Goal: Task Accomplishment & Management: Manage account settings

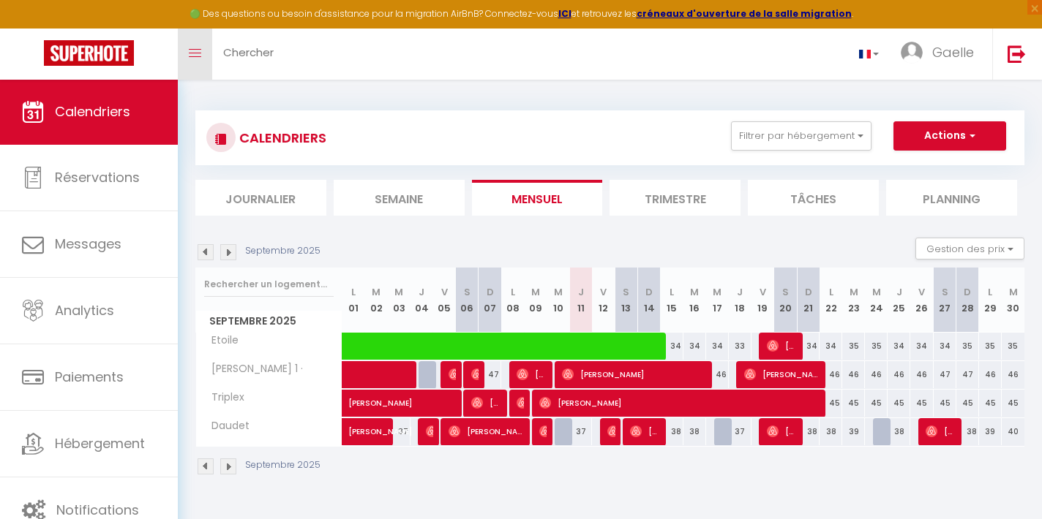
click at [196, 53] on icon "Toggle menubar" at bounding box center [195, 53] width 12 height 9
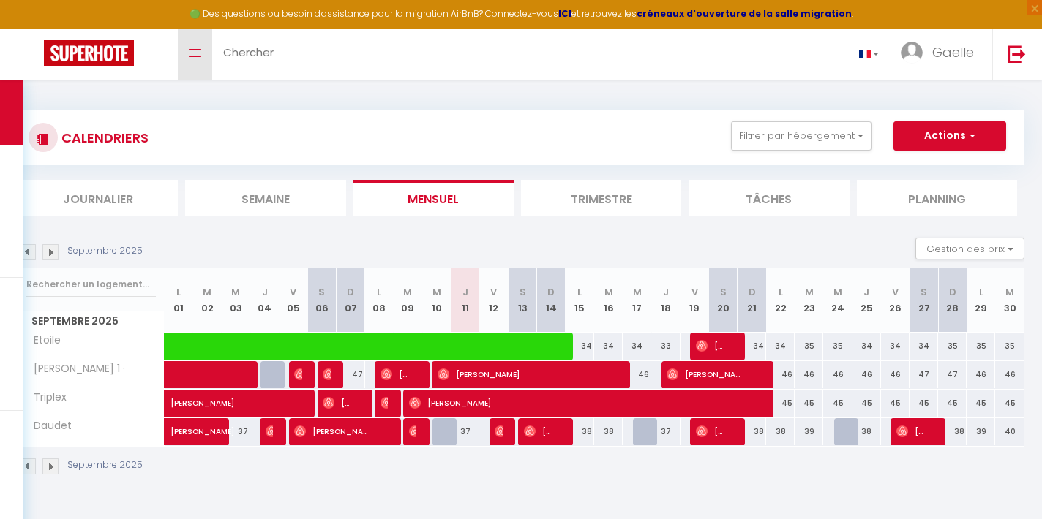
click at [196, 53] on span at bounding box center [195, 53] width 12 height 1
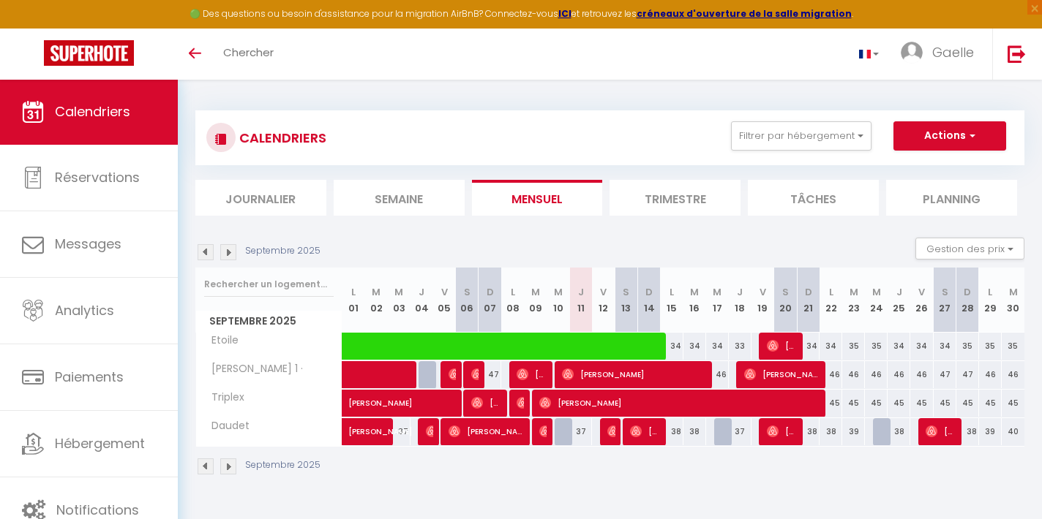
click at [518, 416] on span "Schérazade Chekireb" at bounding box center [520, 403] width 7 height 28
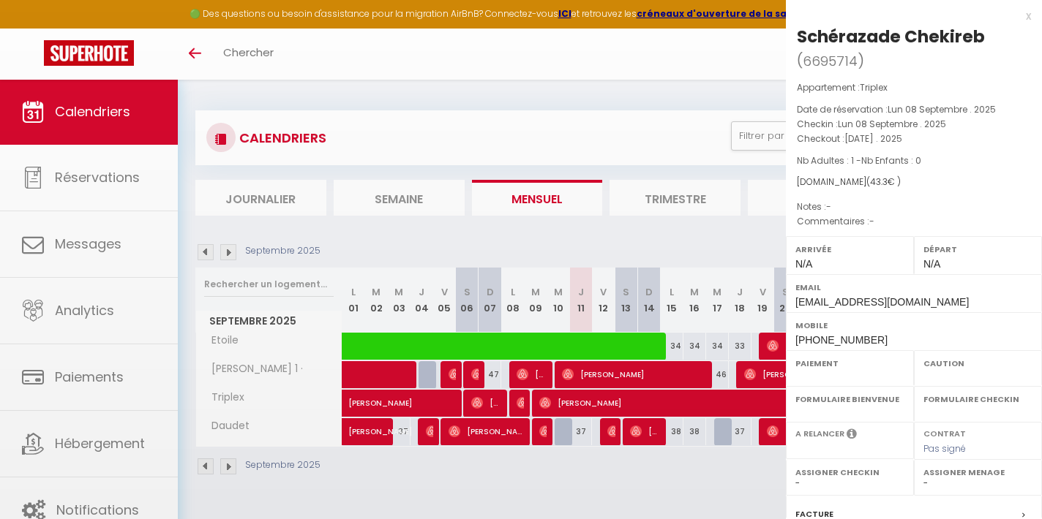
select select "OK"
select select "0"
select select "1"
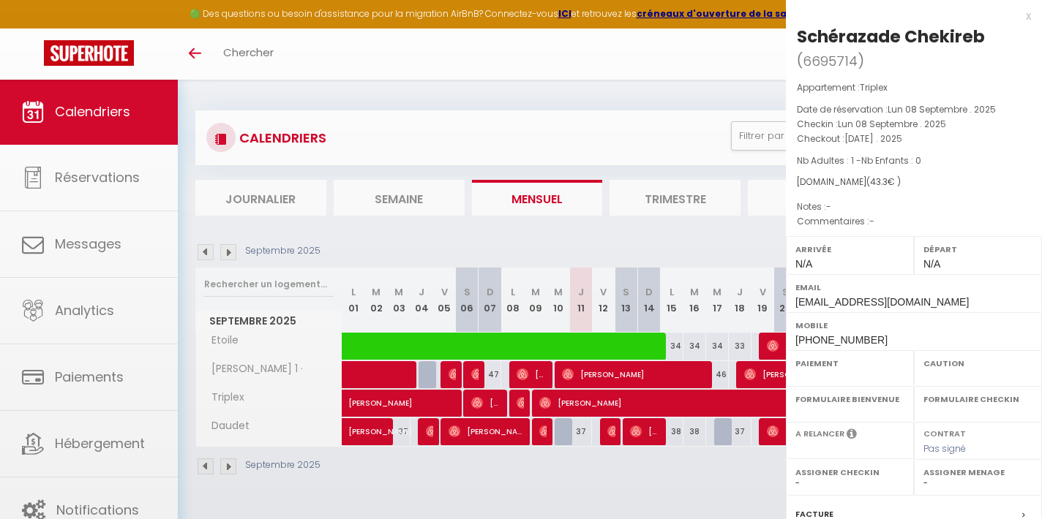
select select
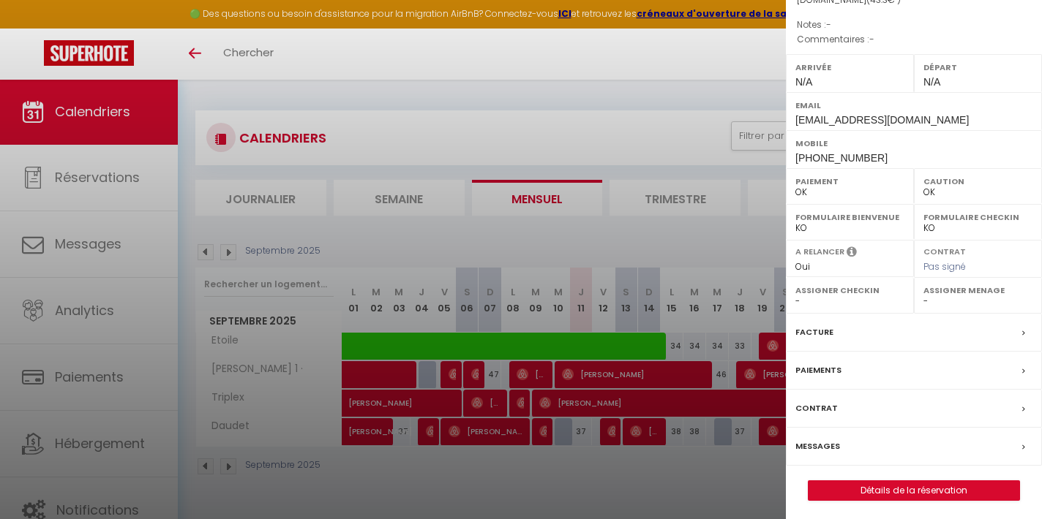
scroll to position [181, 0]
click at [847, 449] on div "Messages" at bounding box center [914, 448] width 256 height 38
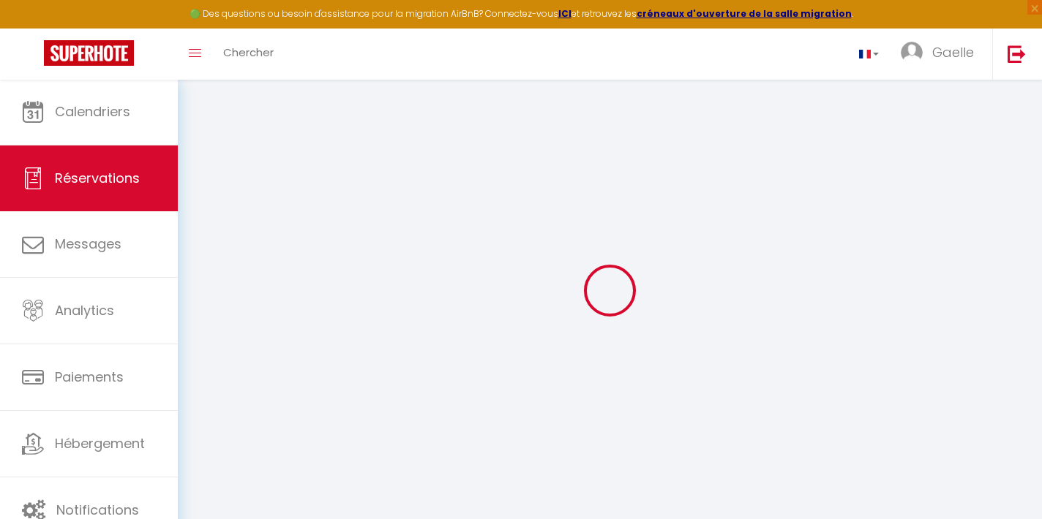
select select
checkbox input "false"
select select
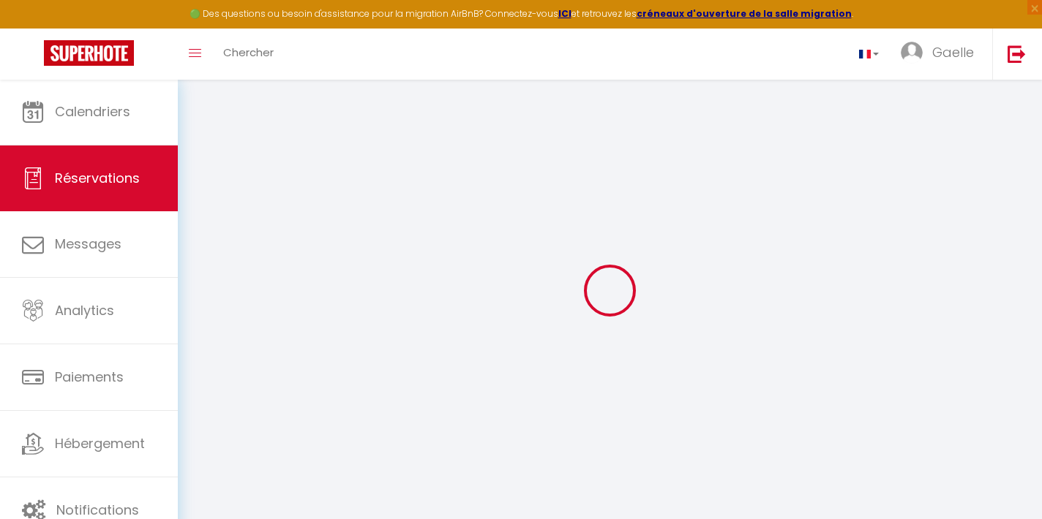
select select
checkbox input "false"
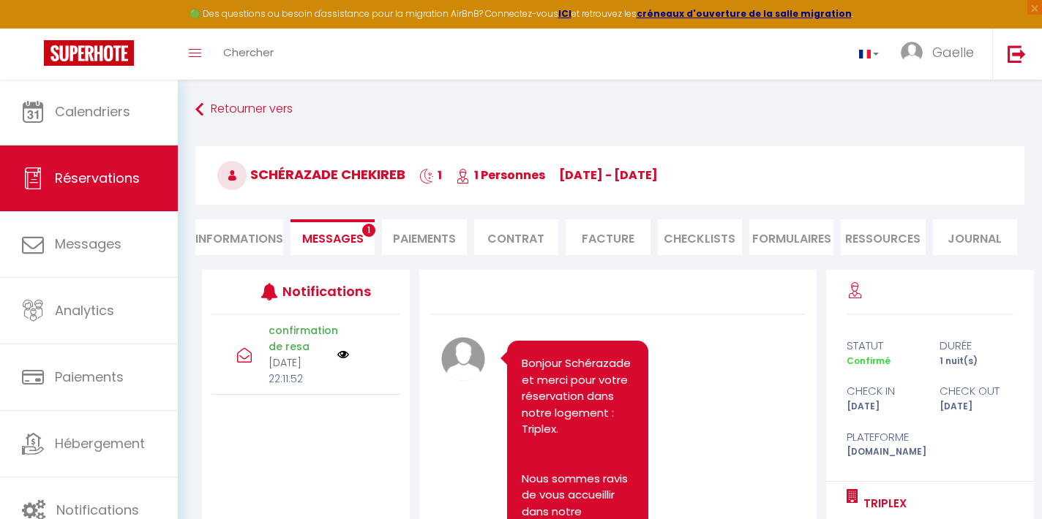
scroll to position [3601, 0]
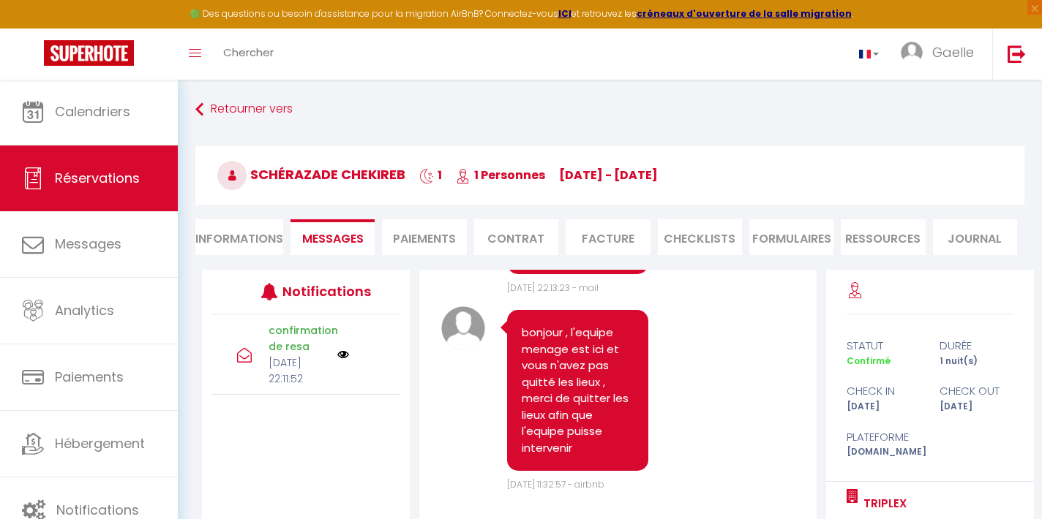
click at [798, 241] on li "FORMULAIRES" at bounding box center [791, 237] width 84 height 36
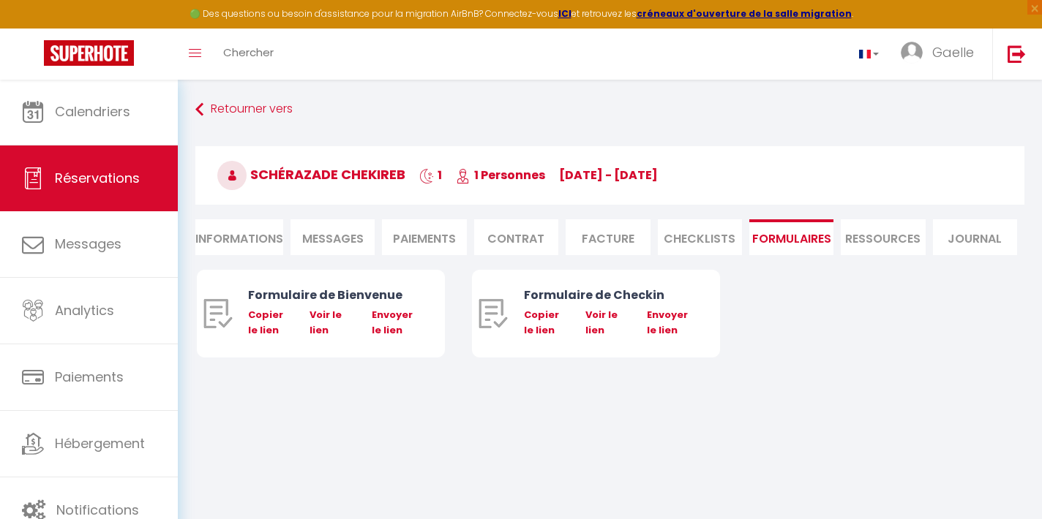
click at [955, 240] on li "Journal" at bounding box center [975, 237] width 84 height 36
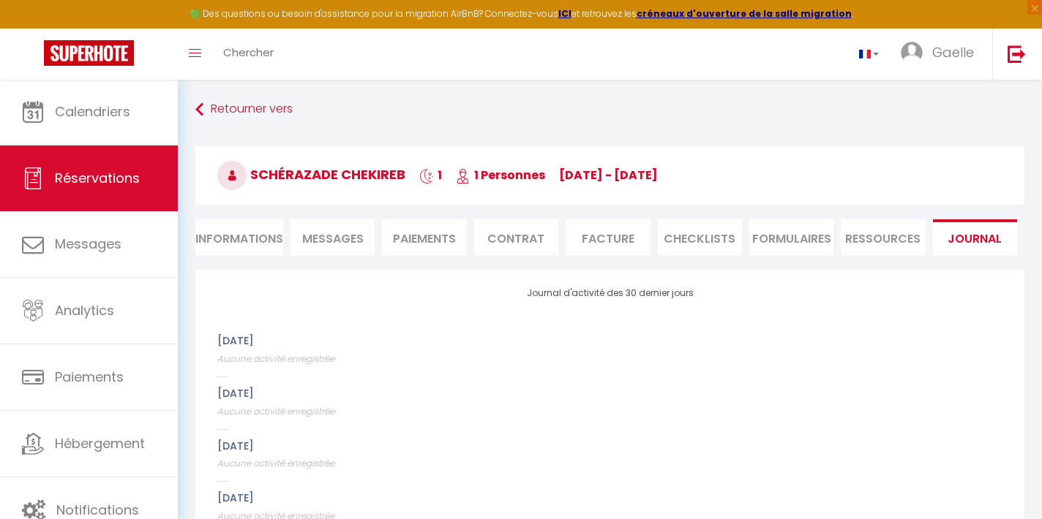
click at [722, 242] on li "CHECKLISTS" at bounding box center [700, 237] width 84 height 36
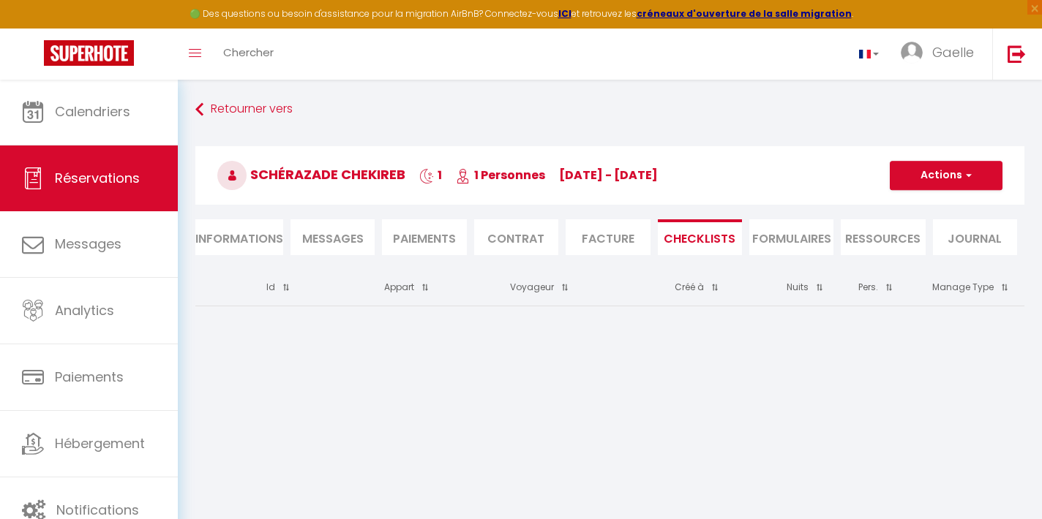
click at [260, 233] on li "Informations" at bounding box center [239, 237] width 88 height 36
select select
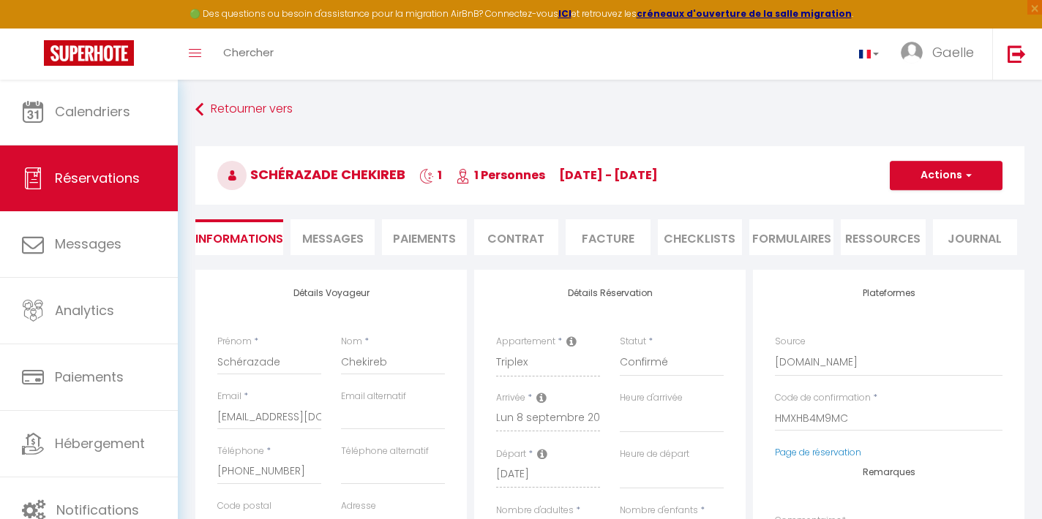
click at [965, 240] on li "Journal" at bounding box center [975, 237] width 84 height 36
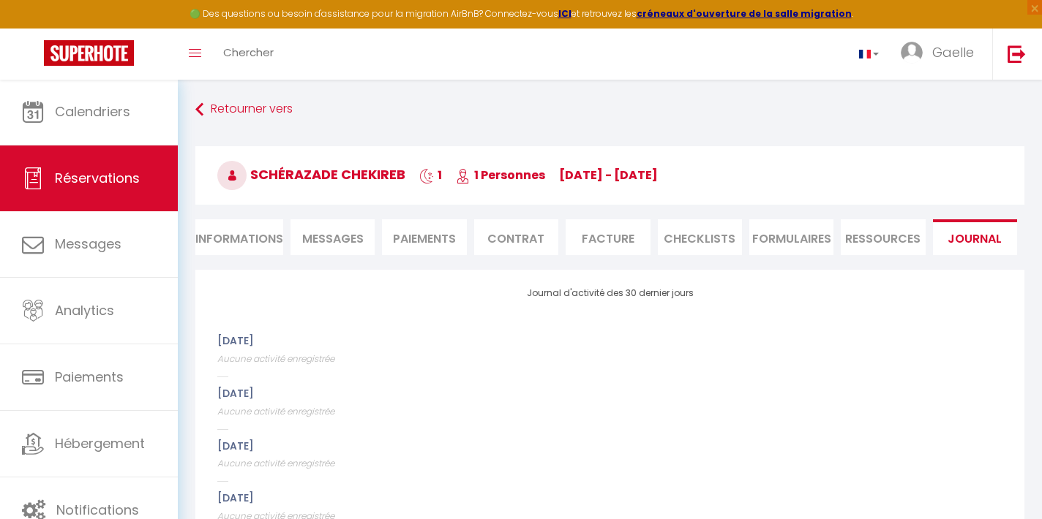
click at [882, 242] on li "Ressources" at bounding box center [883, 237] width 84 height 36
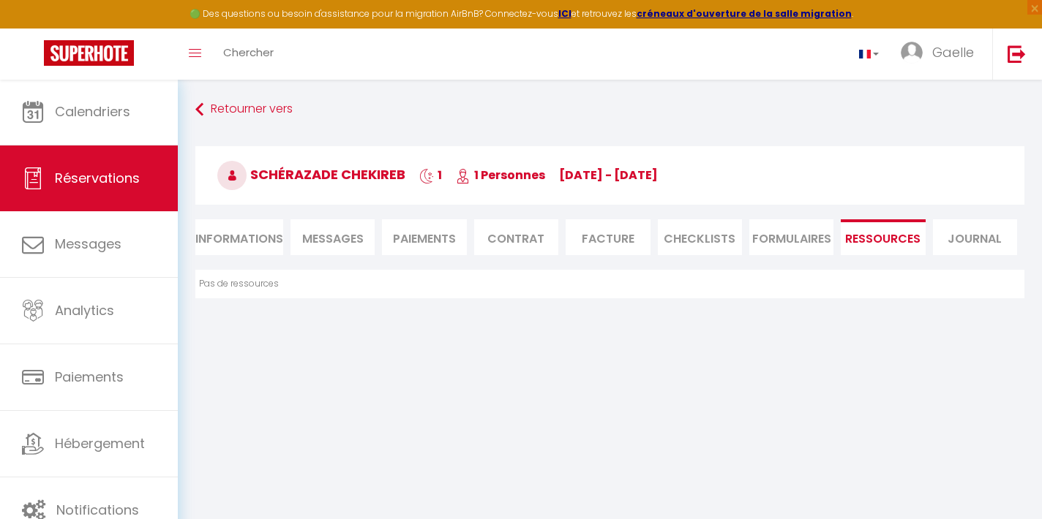
click at [778, 236] on li "FORMULAIRES" at bounding box center [791, 237] width 84 height 36
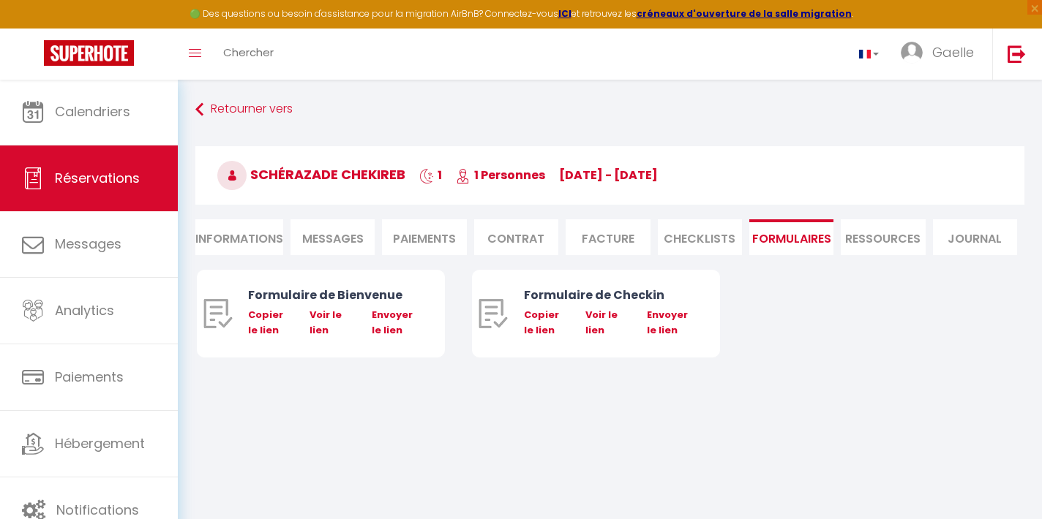
click at [703, 253] on li "CHECKLISTS" at bounding box center [700, 237] width 84 height 36
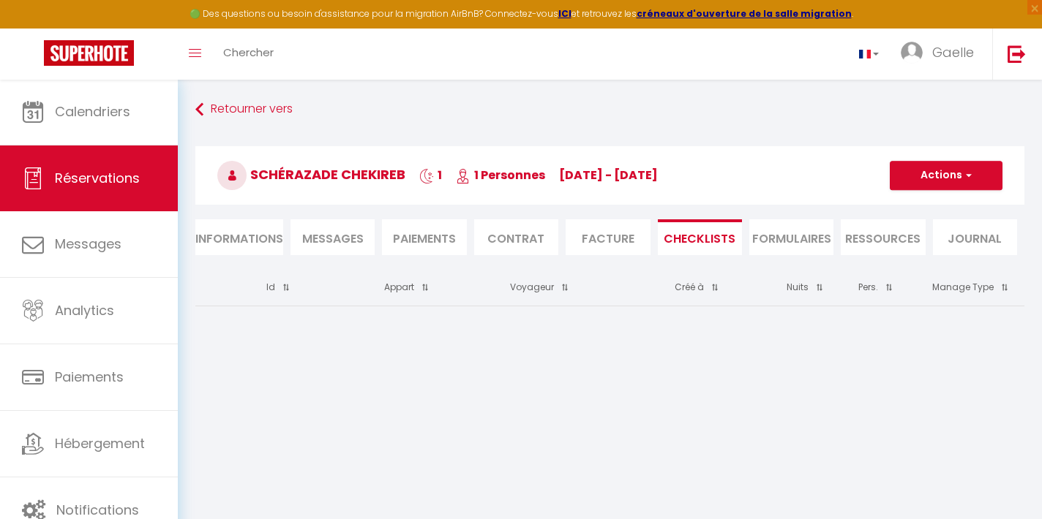
click at [252, 233] on li "Informations" at bounding box center [239, 237] width 88 height 36
select select
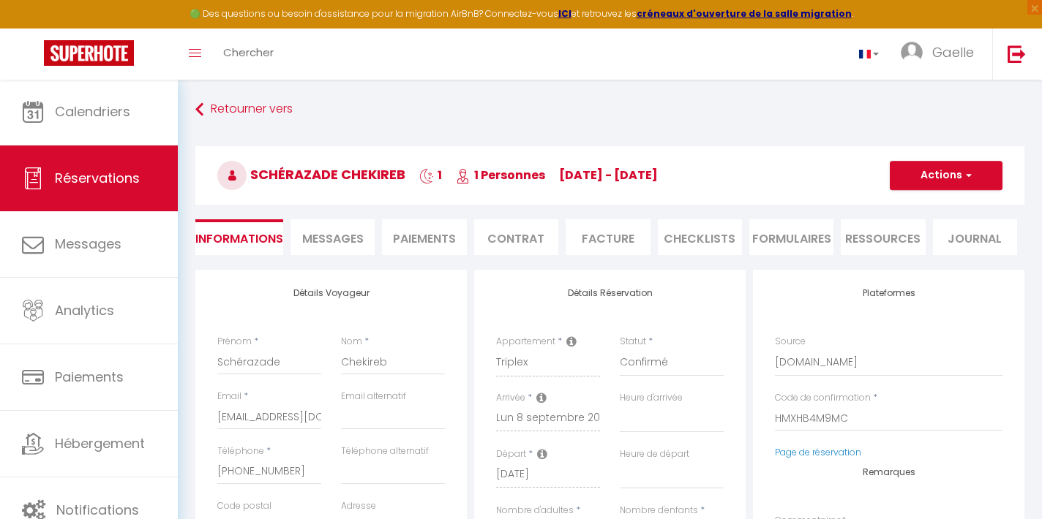
click at [350, 229] on li "Messages" at bounding box center [332, 237] width 84 height 36
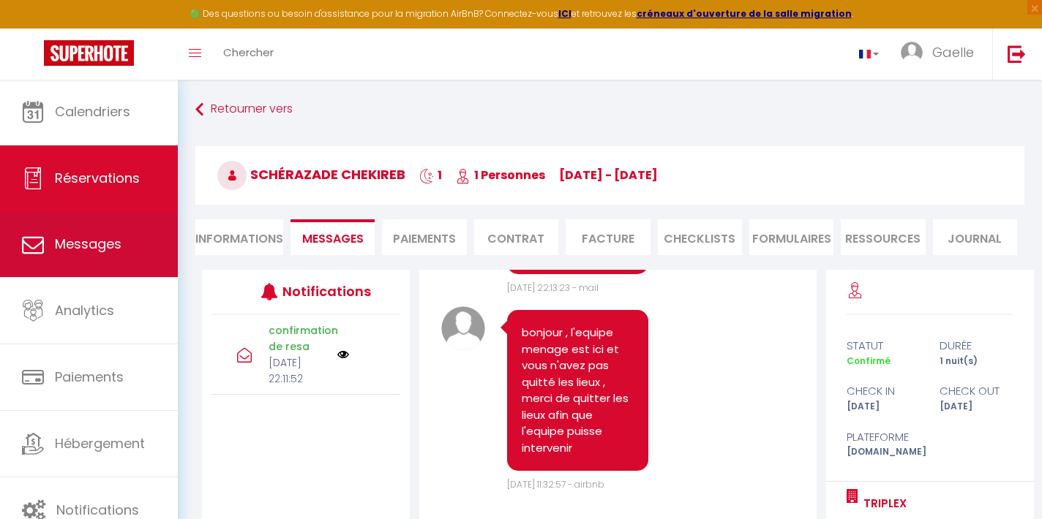
click at [90, 249] on span "Messages" at bounding box center [88, 244] width 67 height 18
select select "message"
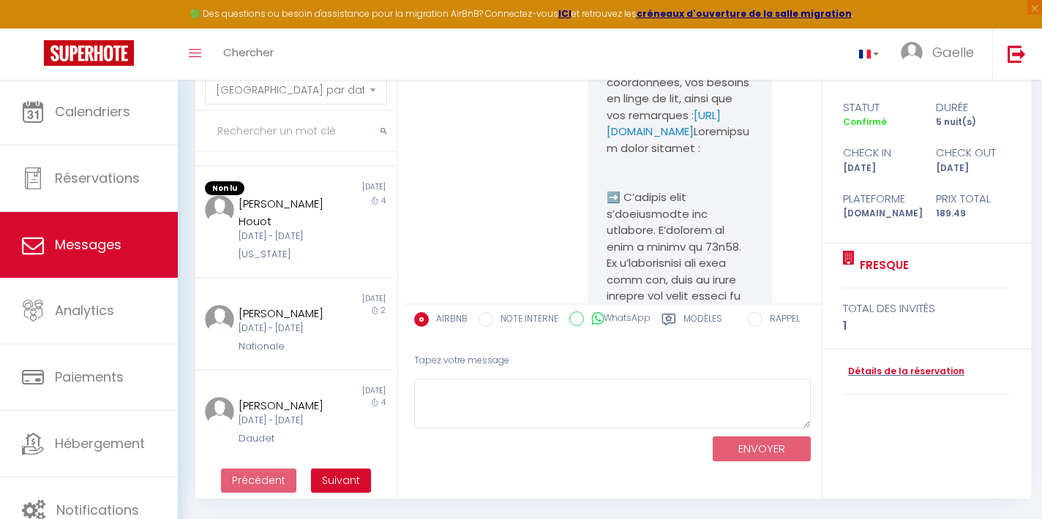
scroll to position [79, 0]
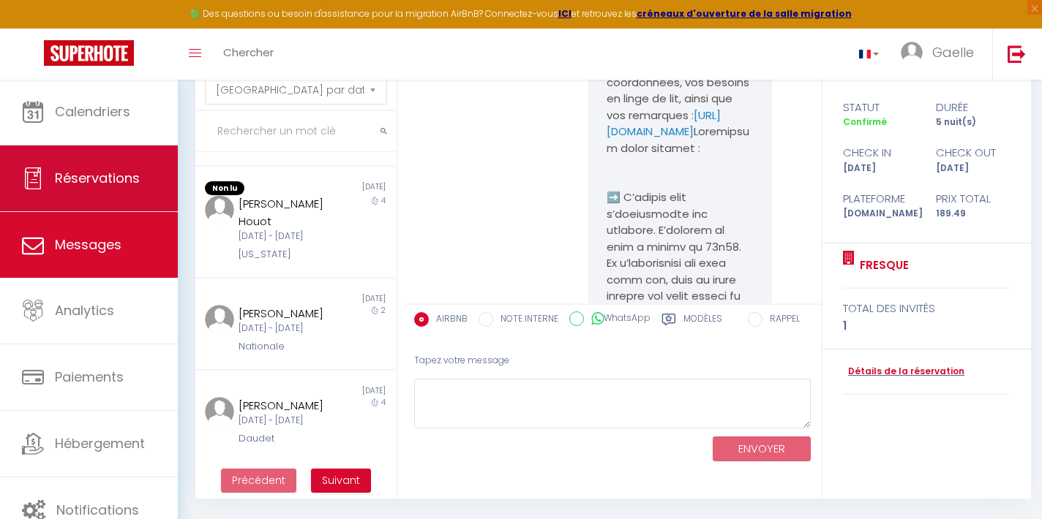
click at [116, 178] on span "Réservations" at bounding box center [97, 178] width 85 height 18
select select "not_cancelled"
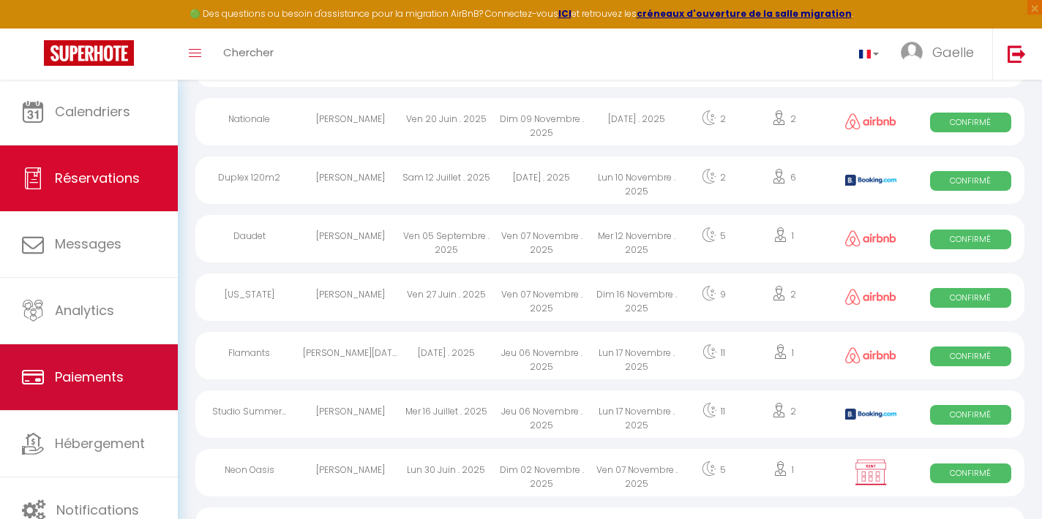
scroll to position [363, 0]
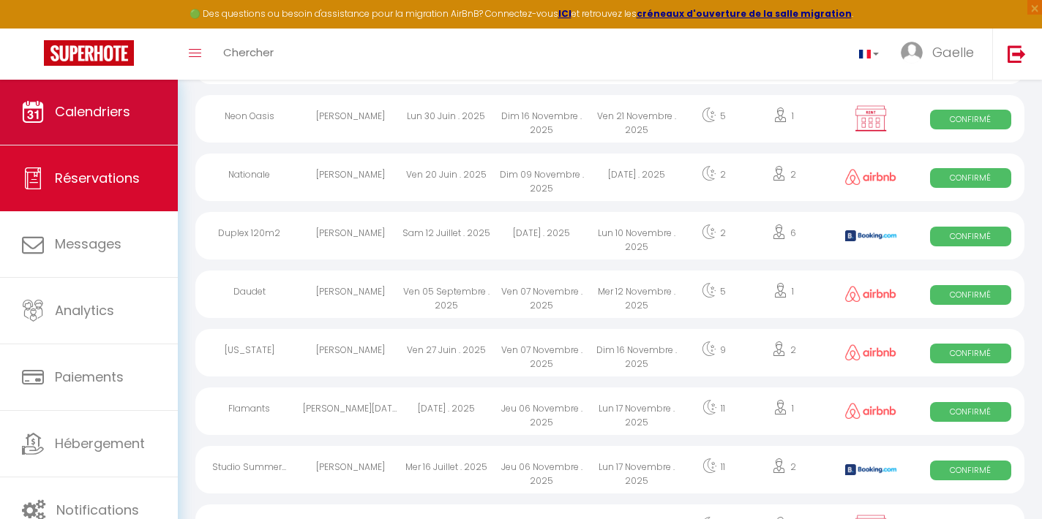
click at [94, 105] on span "Calendriers" at bounding box center [92, 111] width 75 height 18
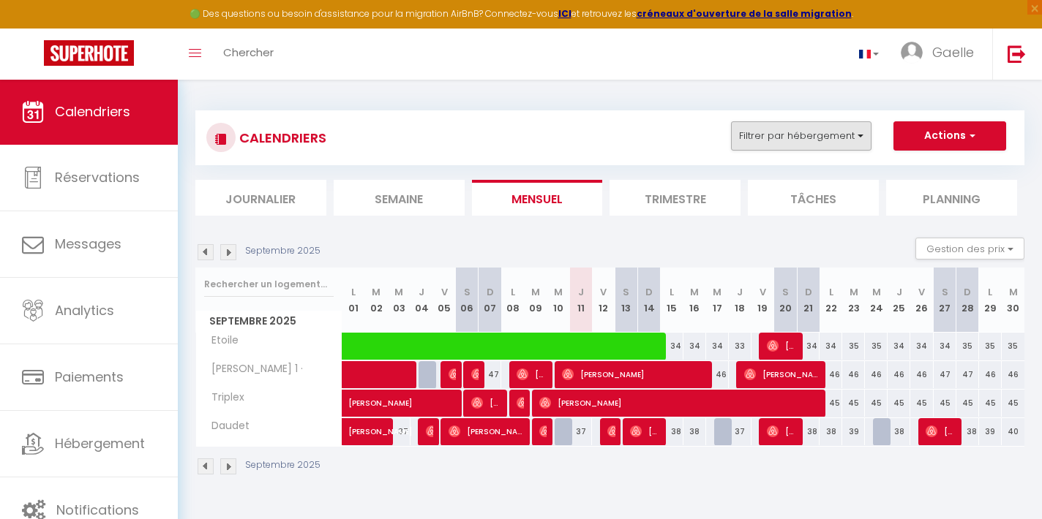
click at [864, 135] on button "Filtrer par hébergement" at bounding box center [801, 135] width 140 height 29
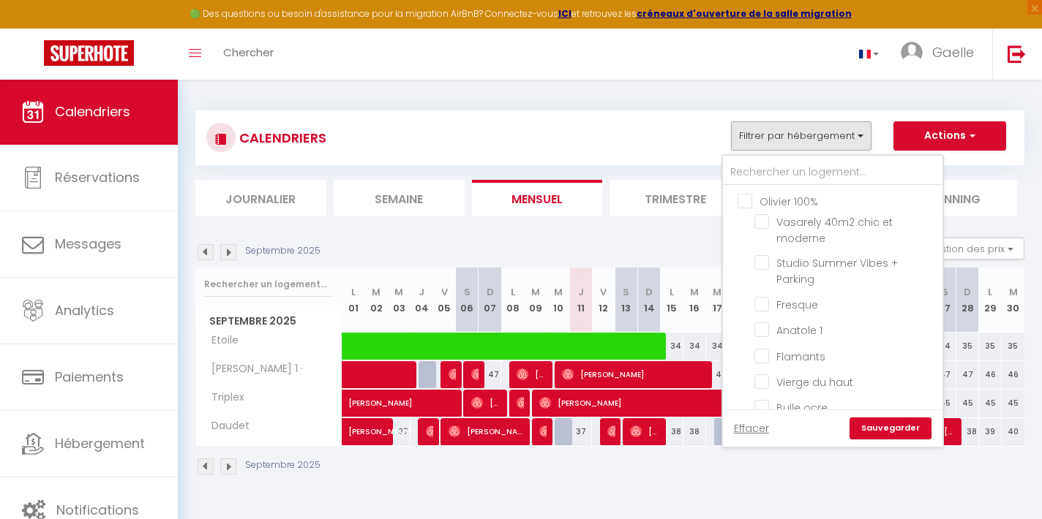
click at [669, 133] on div "CALENDRIERS Filtrer par hébergement Olivier 100% Vasarely 40m2 chic et moderne …" at bounding box center [609, 137] width 807 height 33
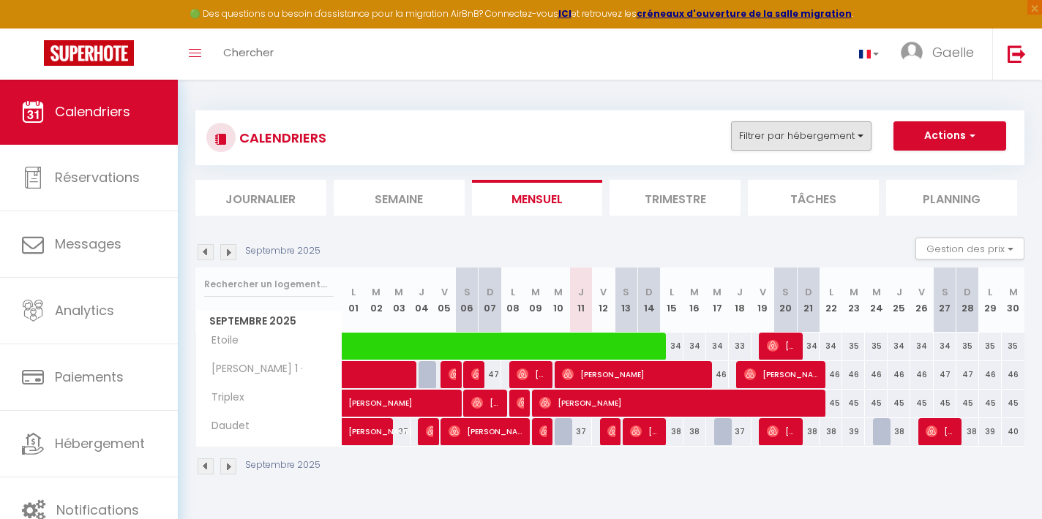
click at [863, 140] on button "Filtrer par hébergement" at bounding box center [801, 135] width 140 height 29
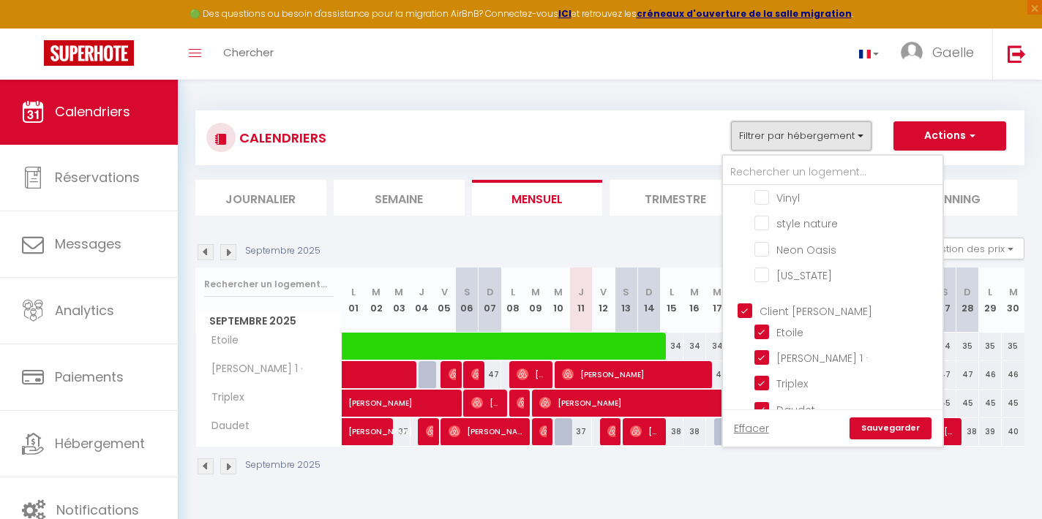
scroll to position [402, 0]
click at [541, 484] on div "Septembre 2025" at bounding box center [609, 468] width 829 height 43
